Goal: Find specific page/section

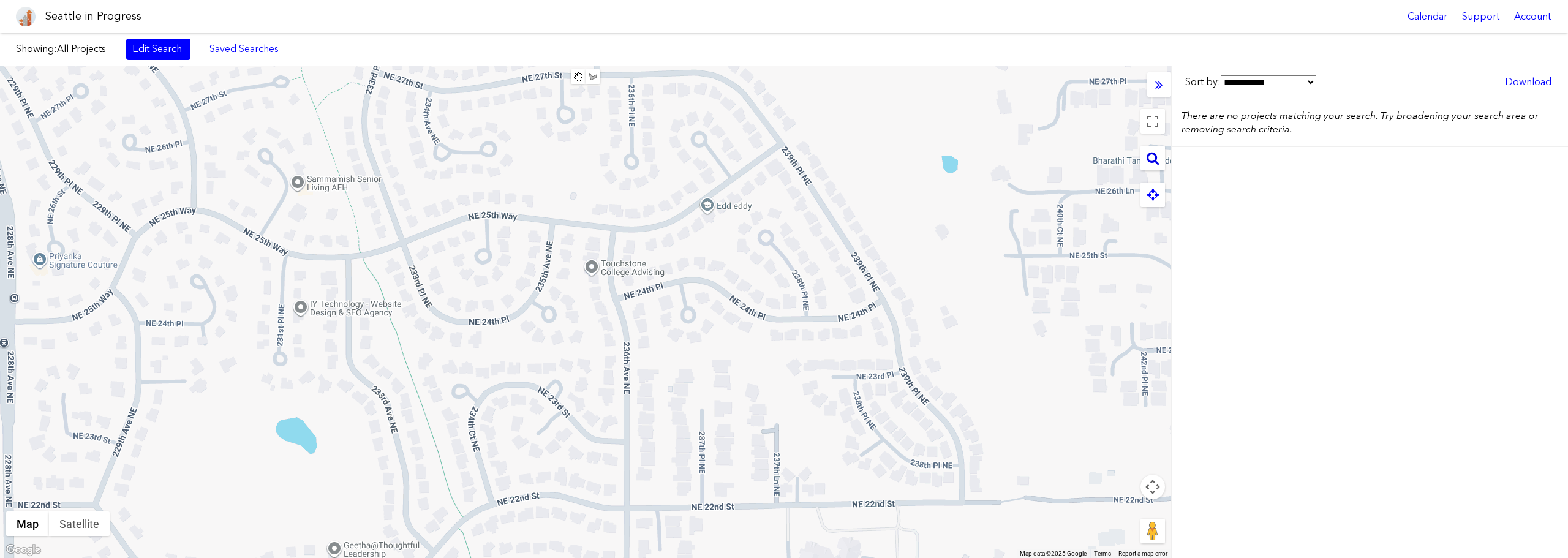
click at [1155, 154] on icon at bounding box center [1152, 158] width 12 height 13
type input "**********"
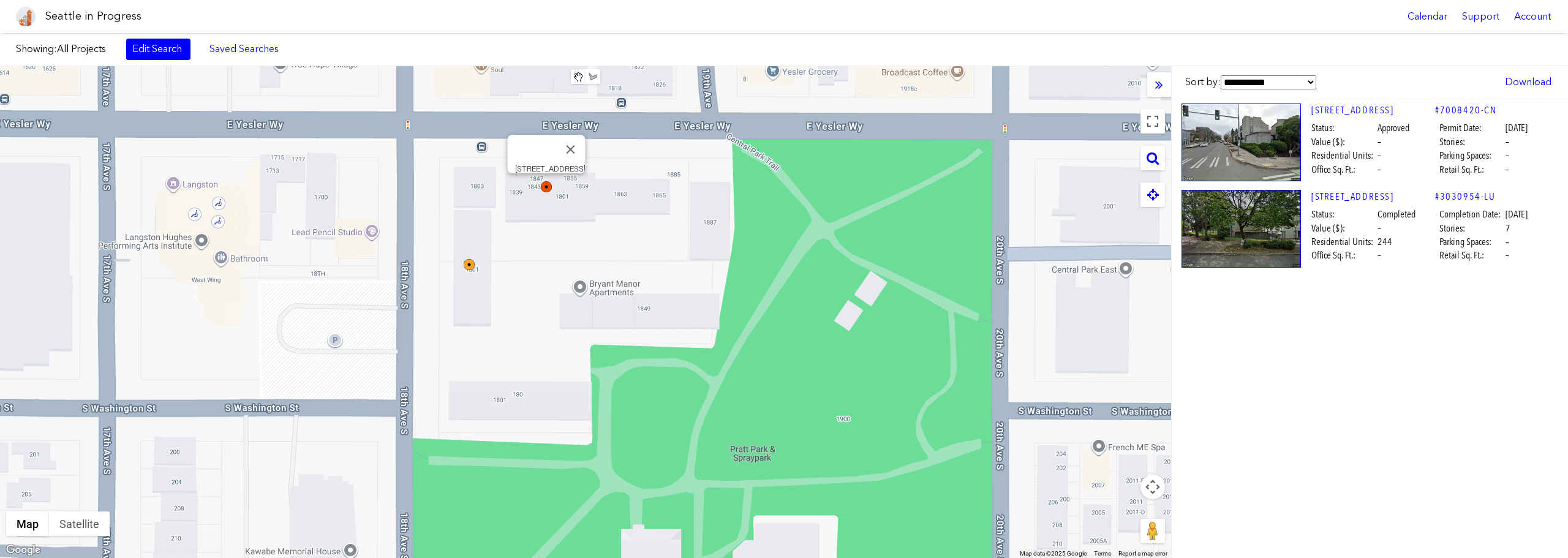
click at [545, 190] on img at bounding box center [545, 186] width 11 height 11
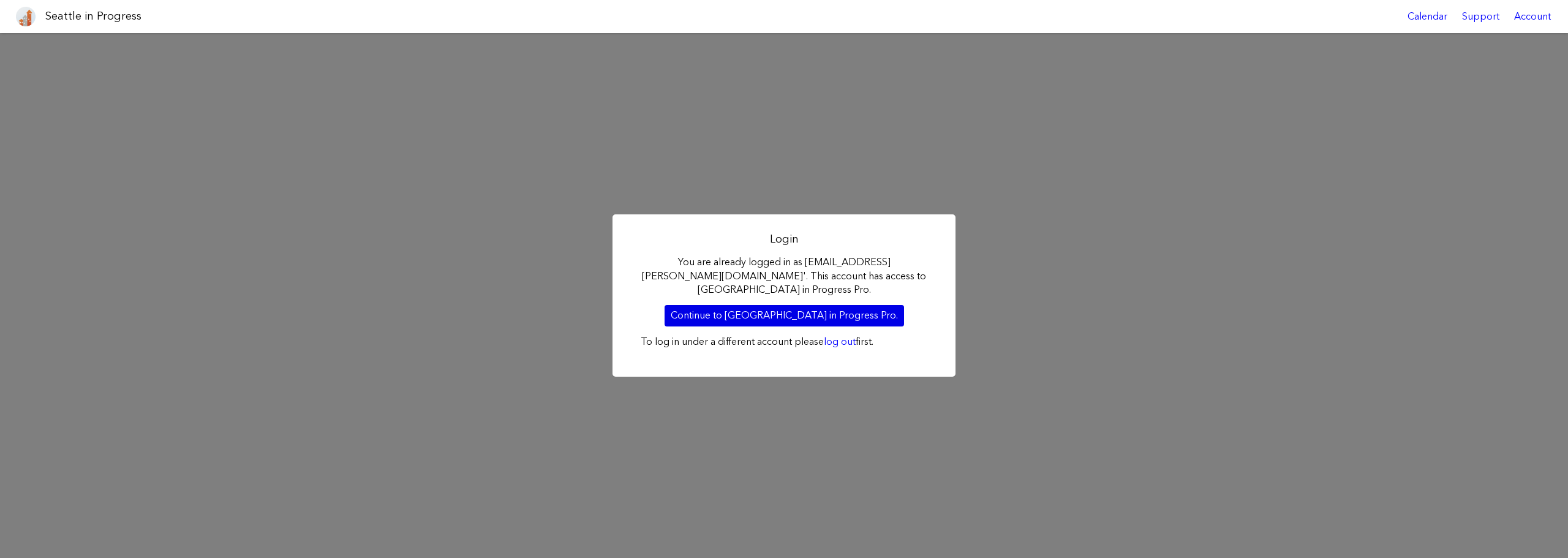
click at [808, 316] on link "Continue to Seattle in Progress Pro." at bounding box center [784, 315] width 239 height 20
